Goal: Task Accomplishment & Management: Use online tool/utility

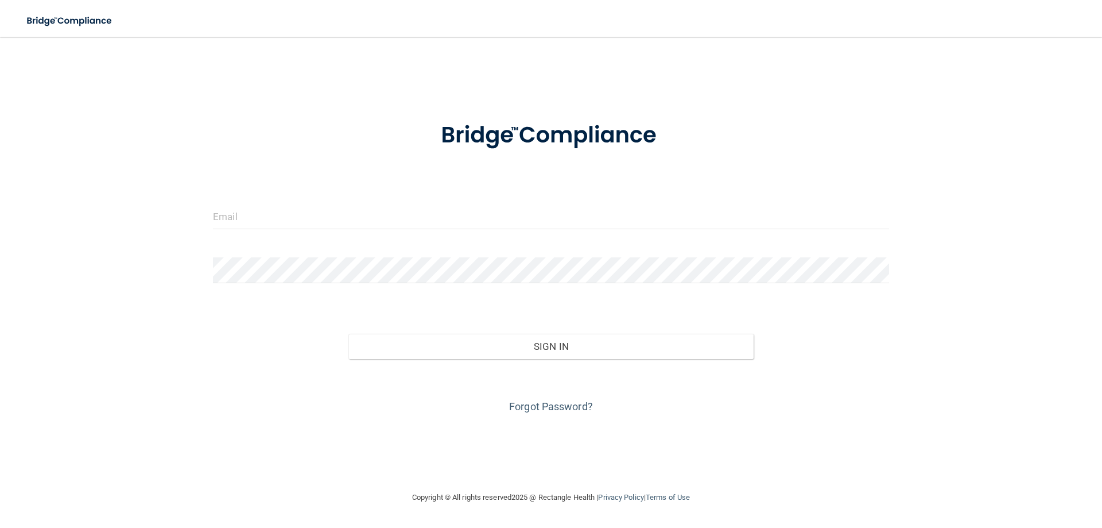
type input "[PERSON_NAME][EMAIL_ADDRESS][DOMAIN_NAME]"
click at [1039, 135] on div "[PERSON_NAME][EMAIL_ADDRESS][DOMAIN_NAME] Invalid email/password. You don't hav…" at bounding box center [551, 263] width 1056 height 431
click at [213, 229] on div at bounding box center [213, 229] width 0 height 0
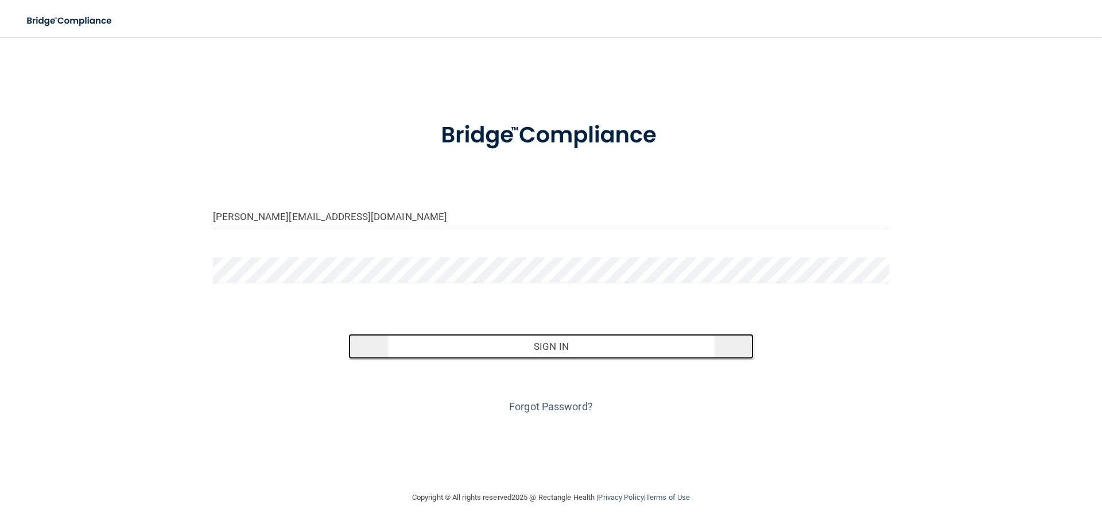
drag, startPoint x: 524, startPoint y: 335, endPoint x: 539, endPoint y: 344, distance: 16.7
click at [527, 338] on button "Sign In" at bounding box center [552, 346] width 406 height 25
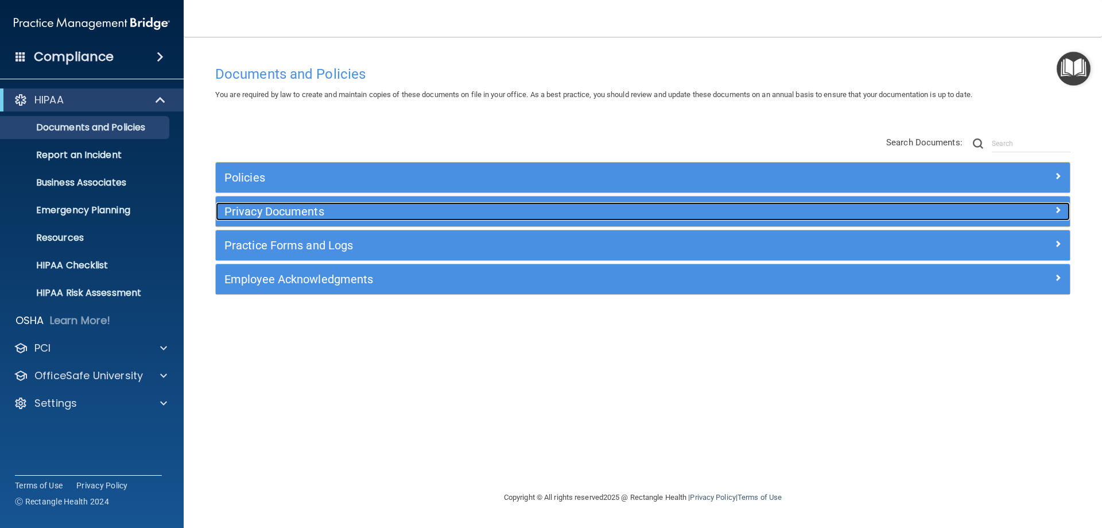
click at [425, 202] on div "Privacy Documents" at bounding box center [536, 211] width 641 height 18
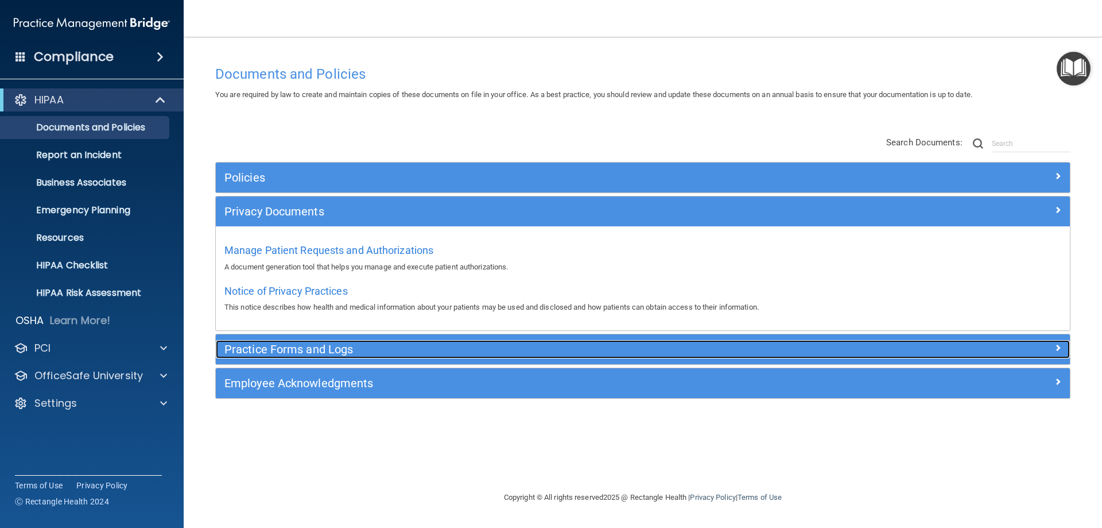
click at [424, 342] on div "Practice Forms and Logs" at bounding box center [536, 349] width 641 height 18
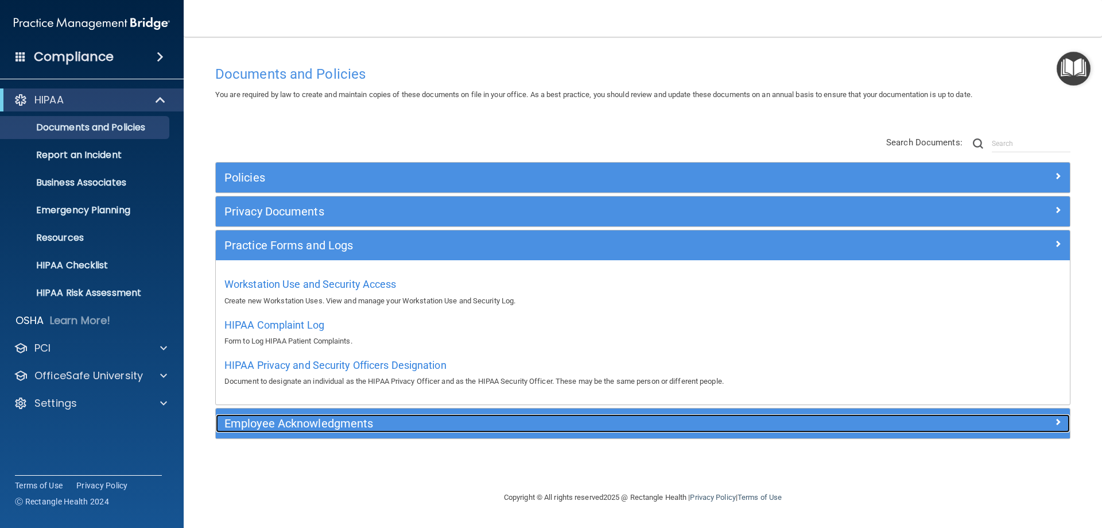
click at [336, 423] on h5 "Employee Acknowledgments" at bounding box center [536, 423] width 624 height 13
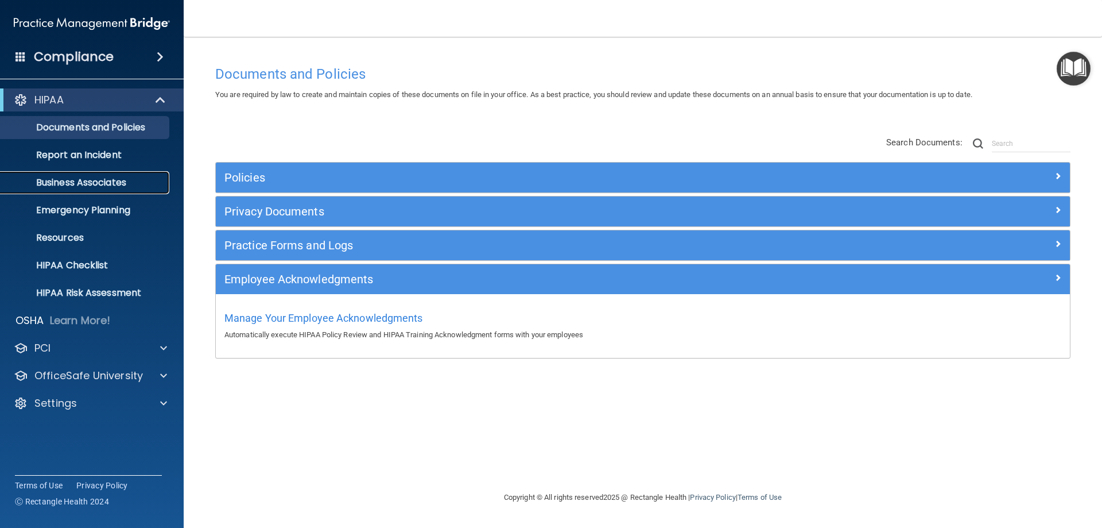
click at [87, 182] on p "Business Associates" at bounding box center [85, 182] width 157 height 11
